Goal: Task Accomplishment & Management: Use online tool/utility

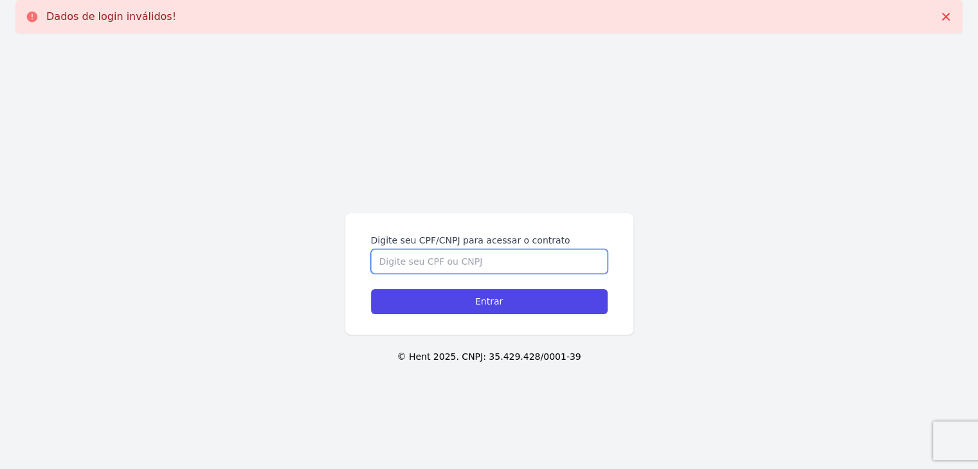
click at [450, 266] on input "Digite seu CPF/CNPJ para acessar o contrato" at bounding box center [489, 262] width 237 height 24
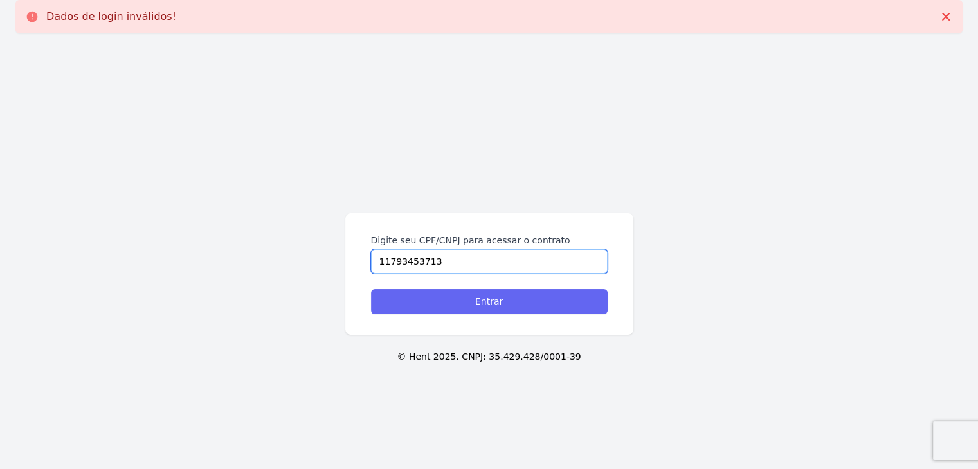
type input "11793453713"
click at [449, 289] on input "Entrar" at bounding box center [489, 301] width 237 height 25
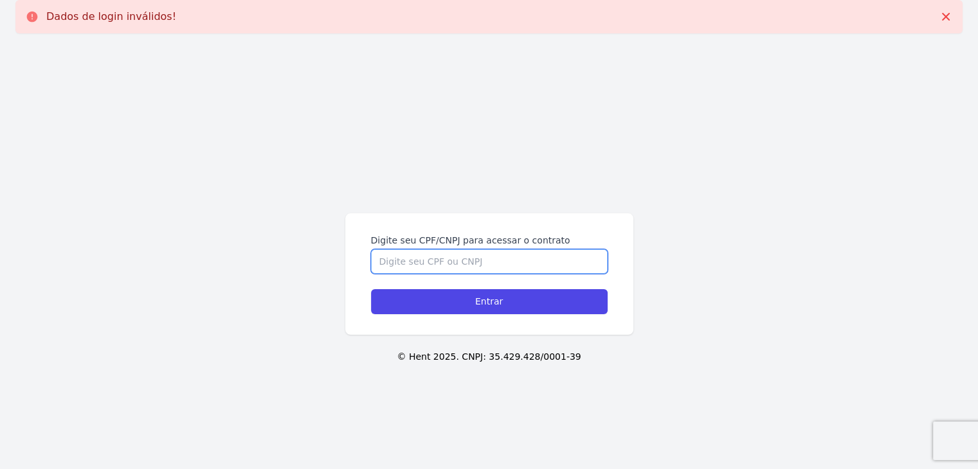
click at [451, 265] on input "Digite seu CPF/CNPJ para acessar o contrato" at bounding box center [489, 262] width 237 height 24
type input "11793453713"
click at [371, 289] on input "Entrar" at bounding box center [489, 301] width 237 height 25
click at [442, 260] on input "Digite seu CPF/CNPJ para acessar o contrato" at bounding box center [489, 262] width 237 height 24
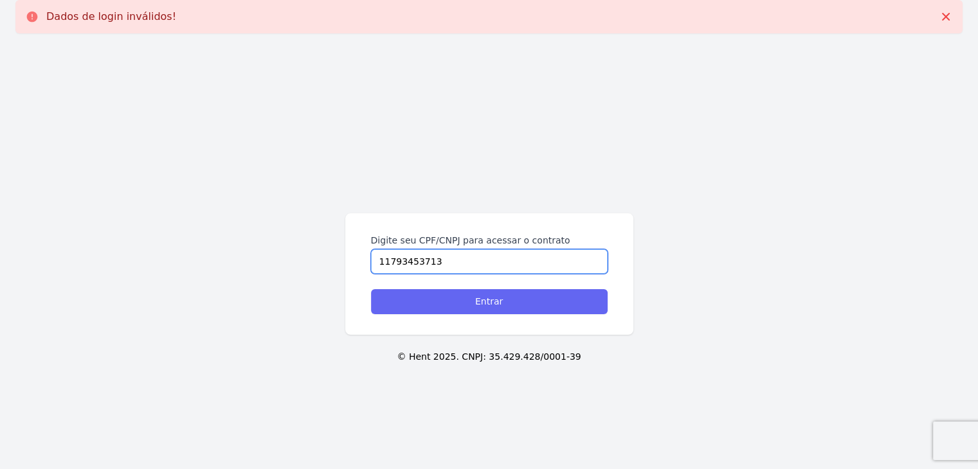
type input "11793453713"
click at [533, 313] on input "Entrar" at bounding box center [489, 301] width 237 height 25
